Goal: Information Seeking & Learning: Get advice/opinions

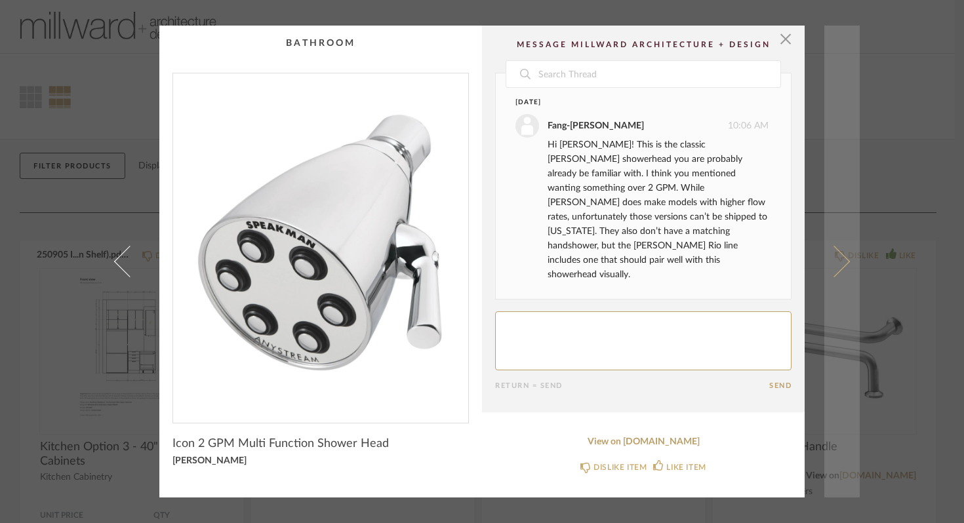
click at [837, 256] on span at bounding box center [834, 261] width 31 height 31
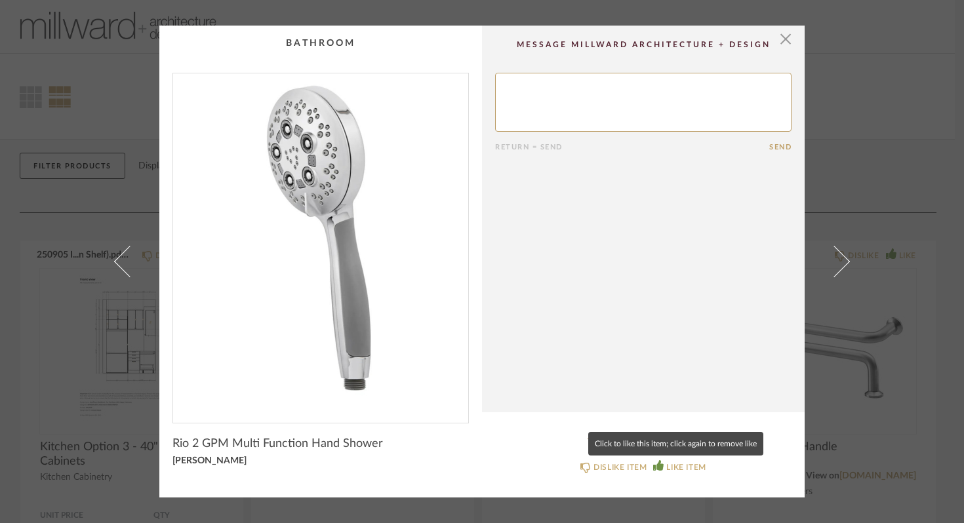
click at [653, 464] on icon at bounding box center [658, 465] width 10 height 10
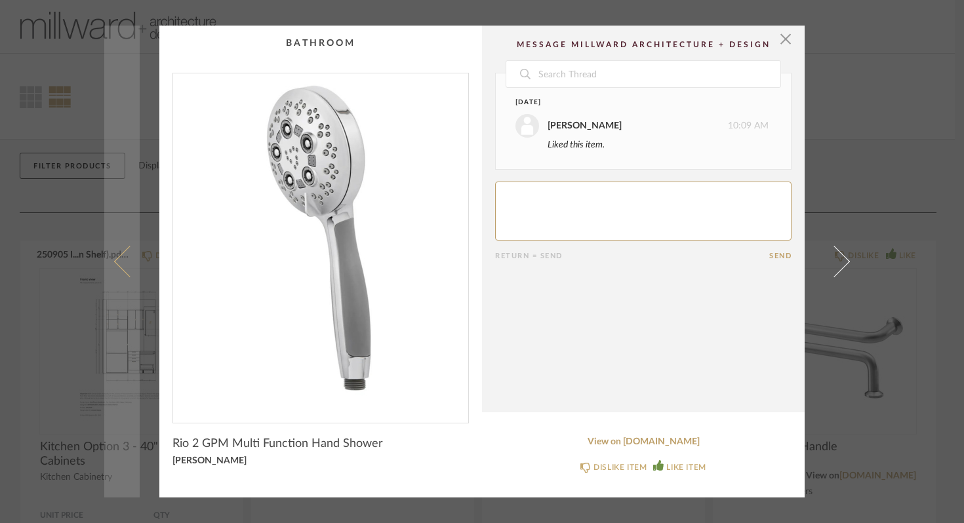
click at [122, 248] on link at bounding box center [121, 262] width 35 height 472
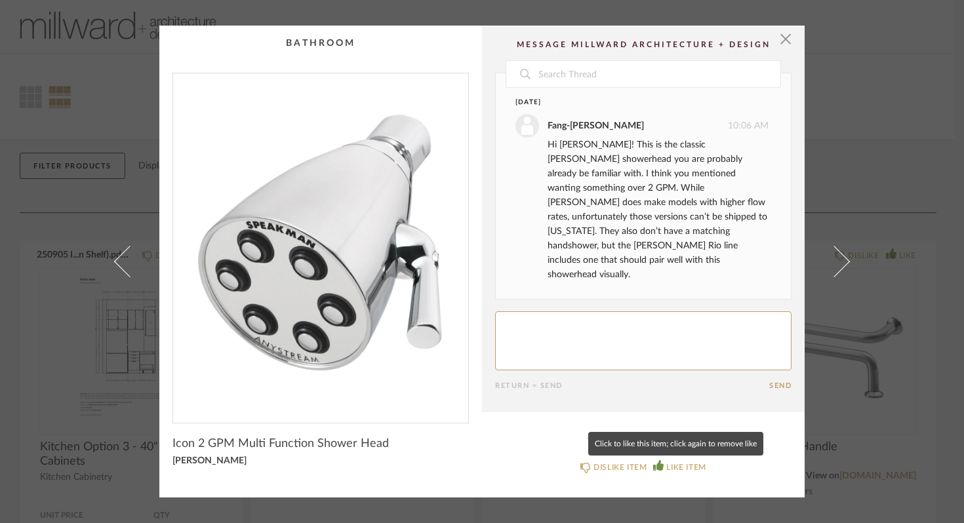
click at [653, 465] on icon at bounding box center [658, 465] width 10 height 10
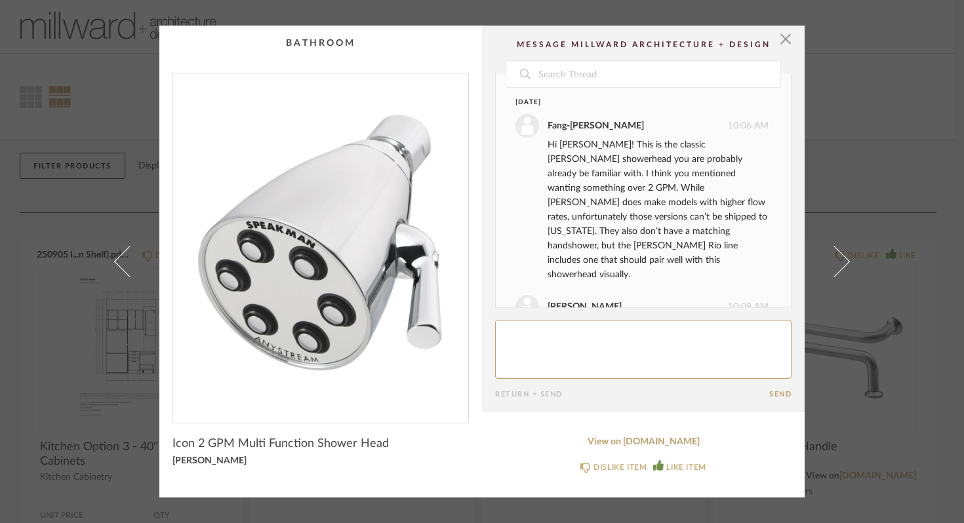
scroll to position [14, 0]
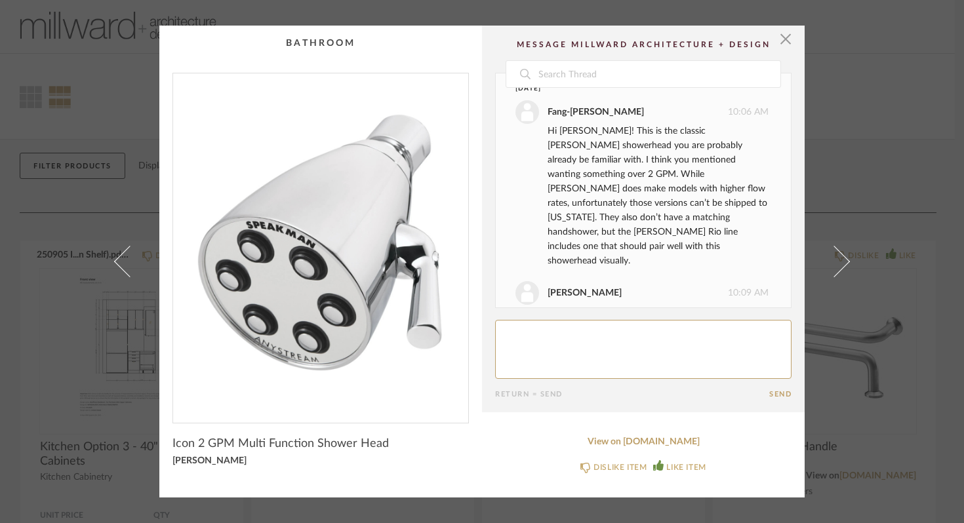
click at [548, 331] on textarea at bounding box center [643, 349] width 296 height 59
type textarea "yup these look great. Should I order them?"
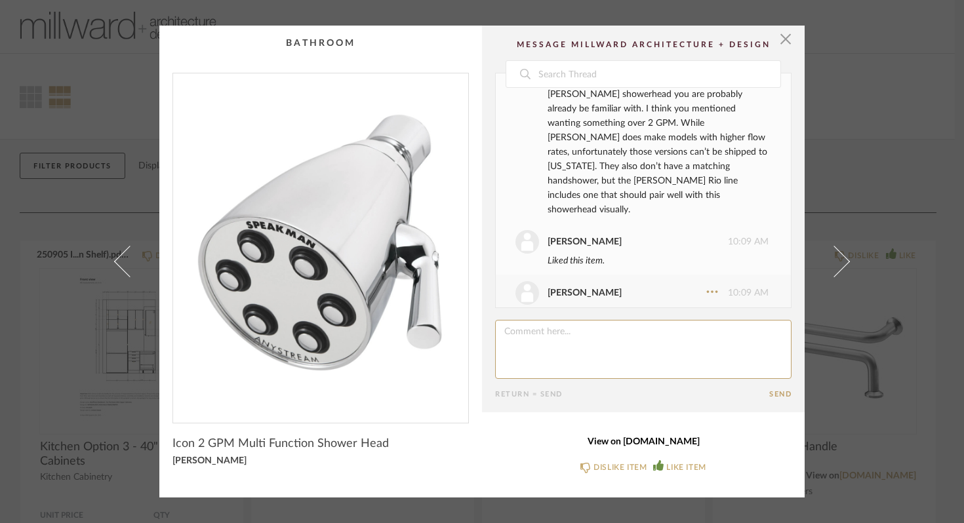
click at [600, 441] on link "View on [DOMAIN_NAME]" at bounding box center [643, 442] width 296 height 11
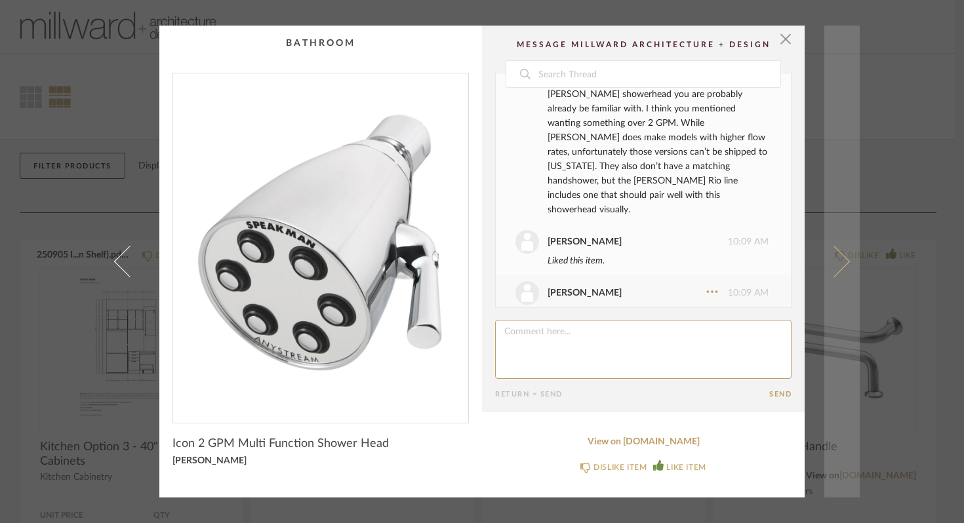
click at [832, 262] on span at bounding box center [834, 261] width 31 height 31
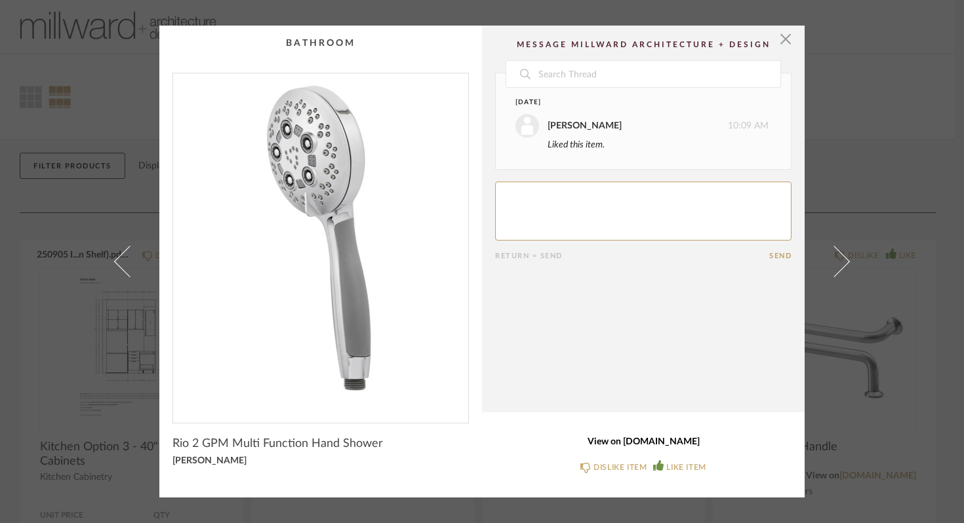
click at [676, 441] on link "View on [DOMAIN_NAME]" at bounding box center [643, 442] width 296 height 11
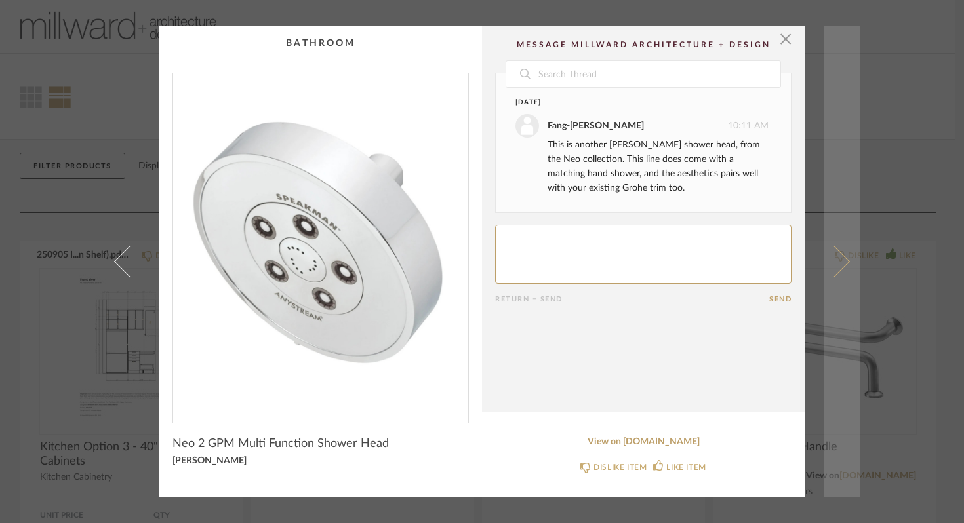
click at [842, 263] on span at bounding box center [834, 261] width 31 height 31
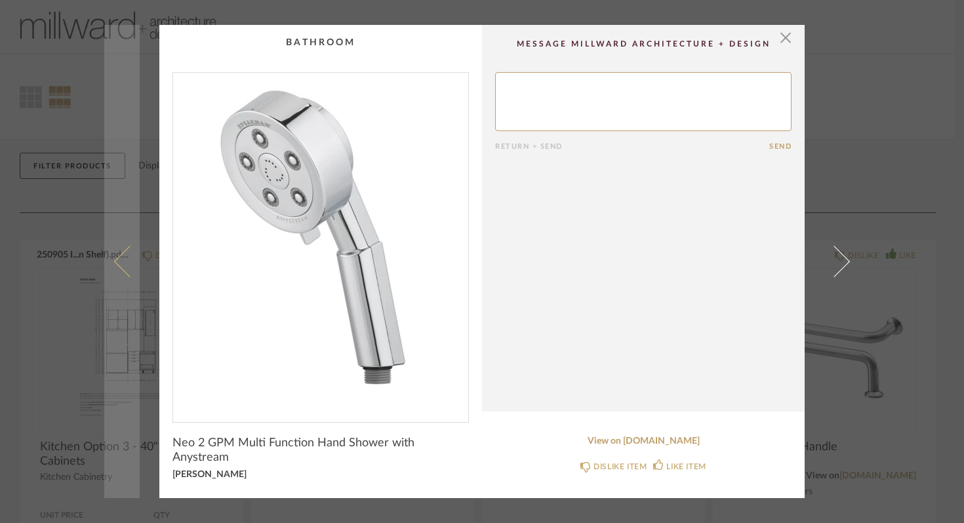
click at [125, 253] on span at bounding box center [129, 261] width 31 height 31
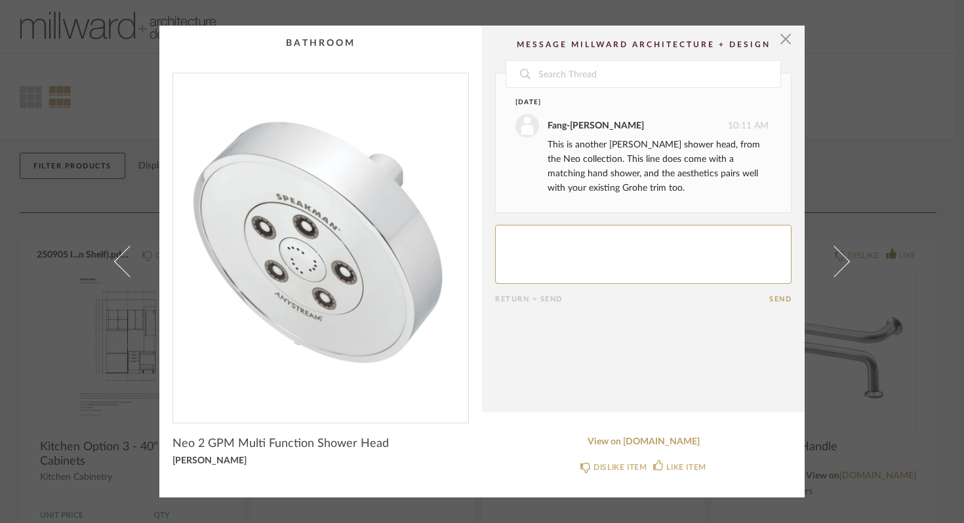
click at [525, 245] on textarea at bounding box center [643, 254] width 296 height 59
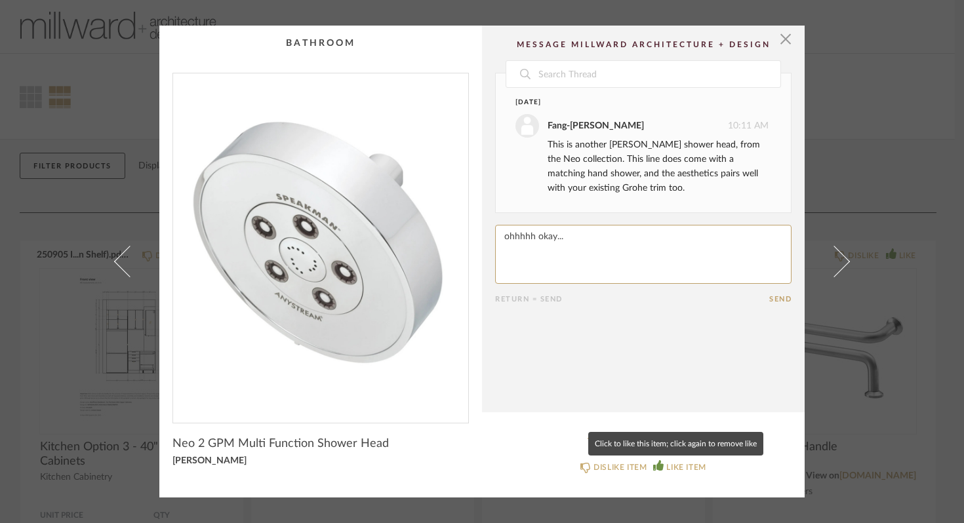
click at [658, 464] on icon at bounding box center [658, 465] width 10 height 10
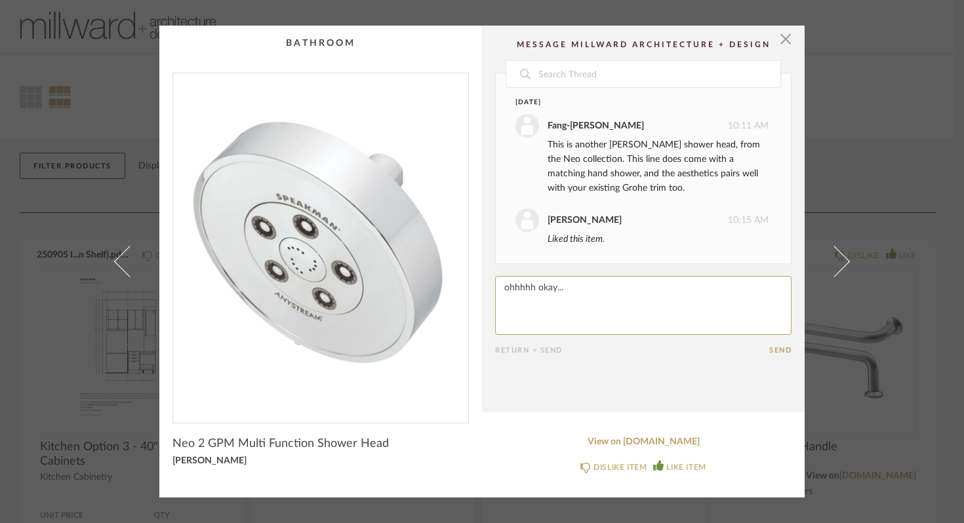
click at [567, 293] on textarea at bounding box center [643, 305] width 296 height 59
type textarea "ohhhhh okay..."
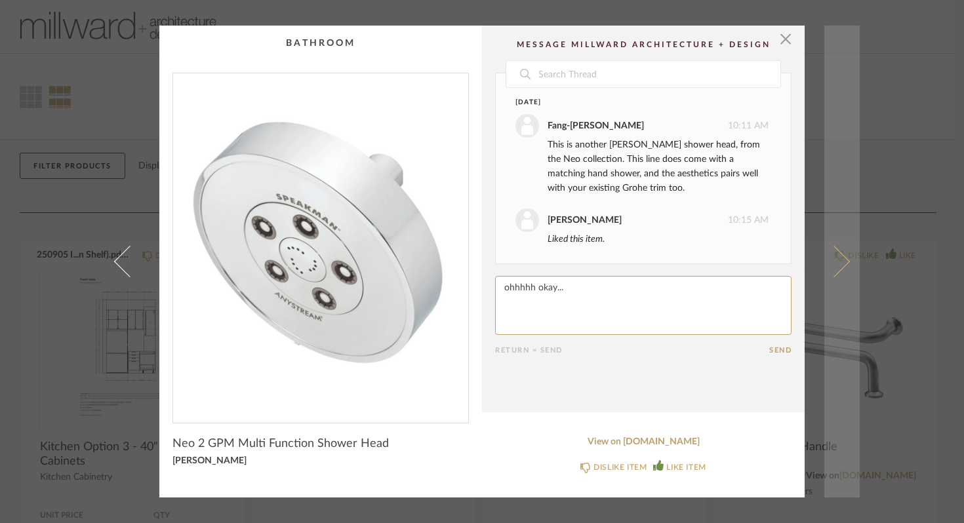
click at [841, 254] on link at bounding box center [841, 262] width 35 height 472
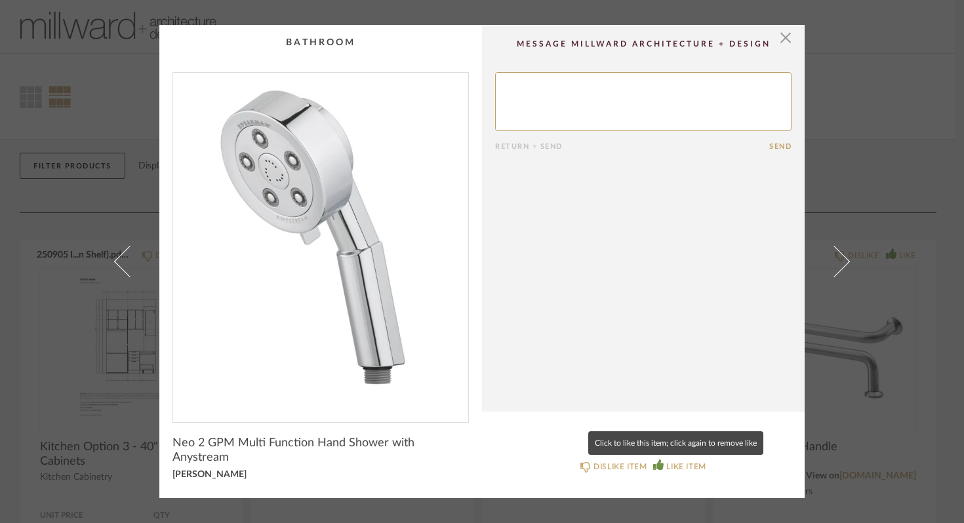
click at [655, 460] on icon at bounding box center [658, 465] width 10 height 10
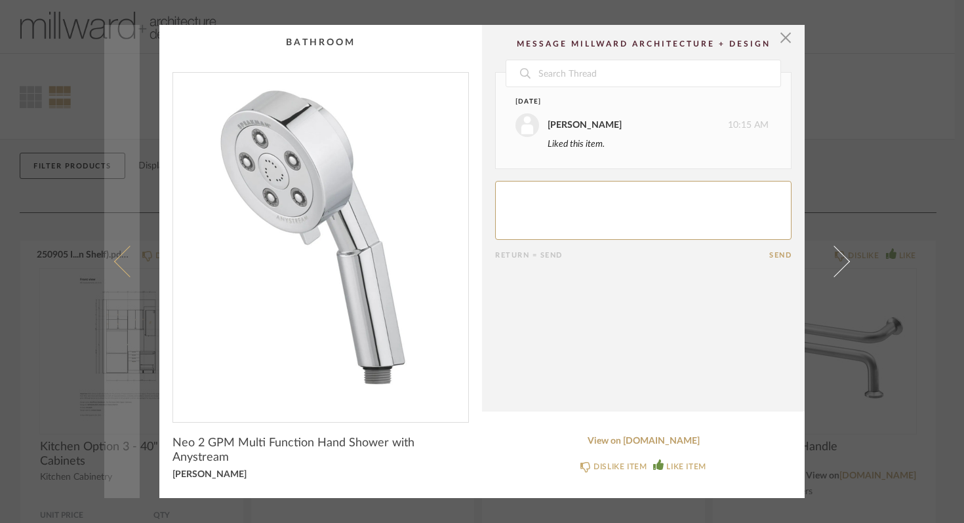
click at [127, 258] on span at bounding box center [129, 261] width 31 height 31
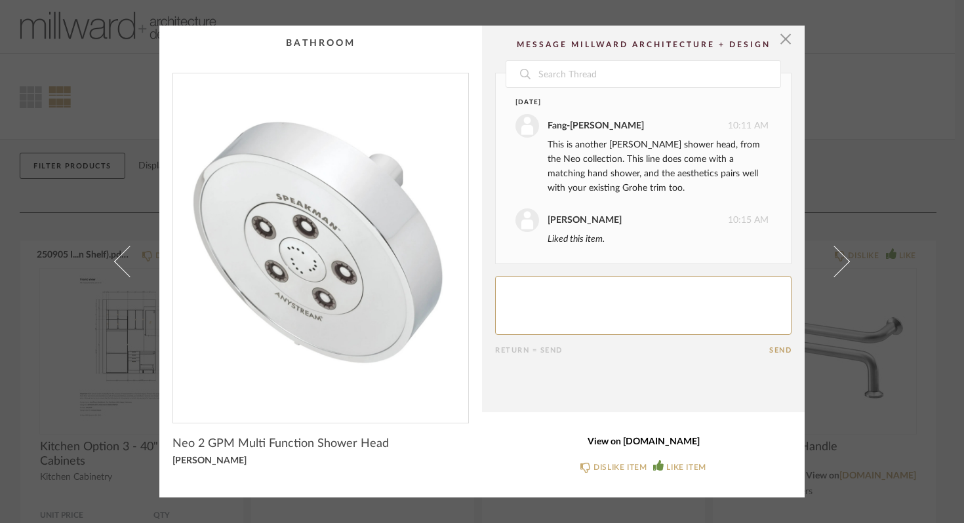
click at [639, 443] on link "View on [DOMAIN_NAME]" at bounding box center [643, 442] width 296 height 11
